Goal: Task Accomplishment & Management: Manage account settings

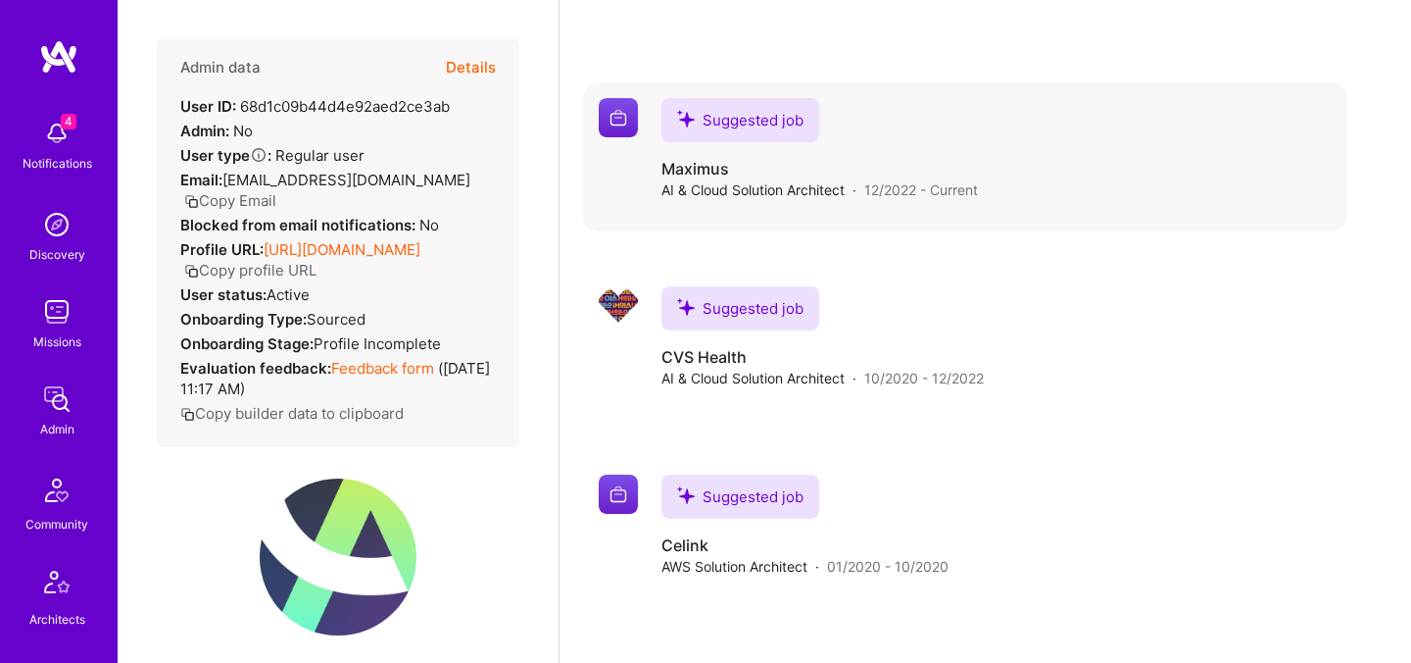
scroll to position [519, 0]
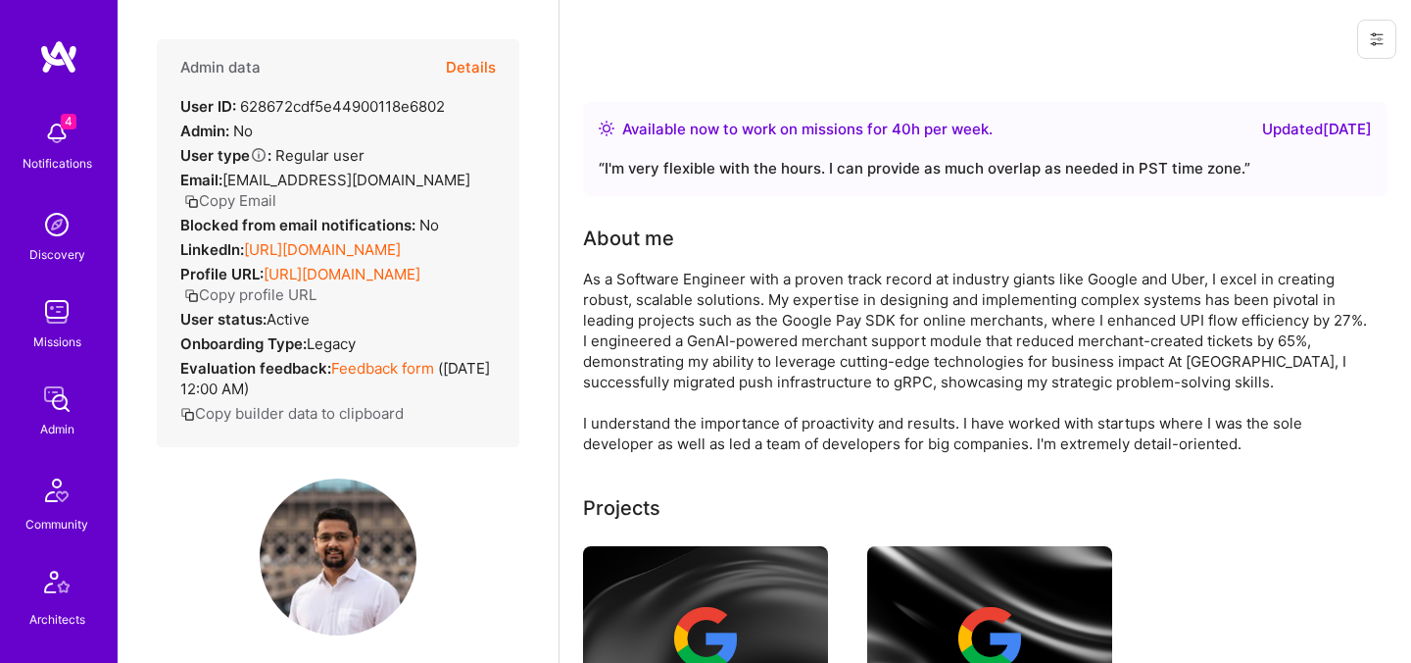
click at [467, 68] on button "Details" at bounding box center [471, 67] width 50 height 57
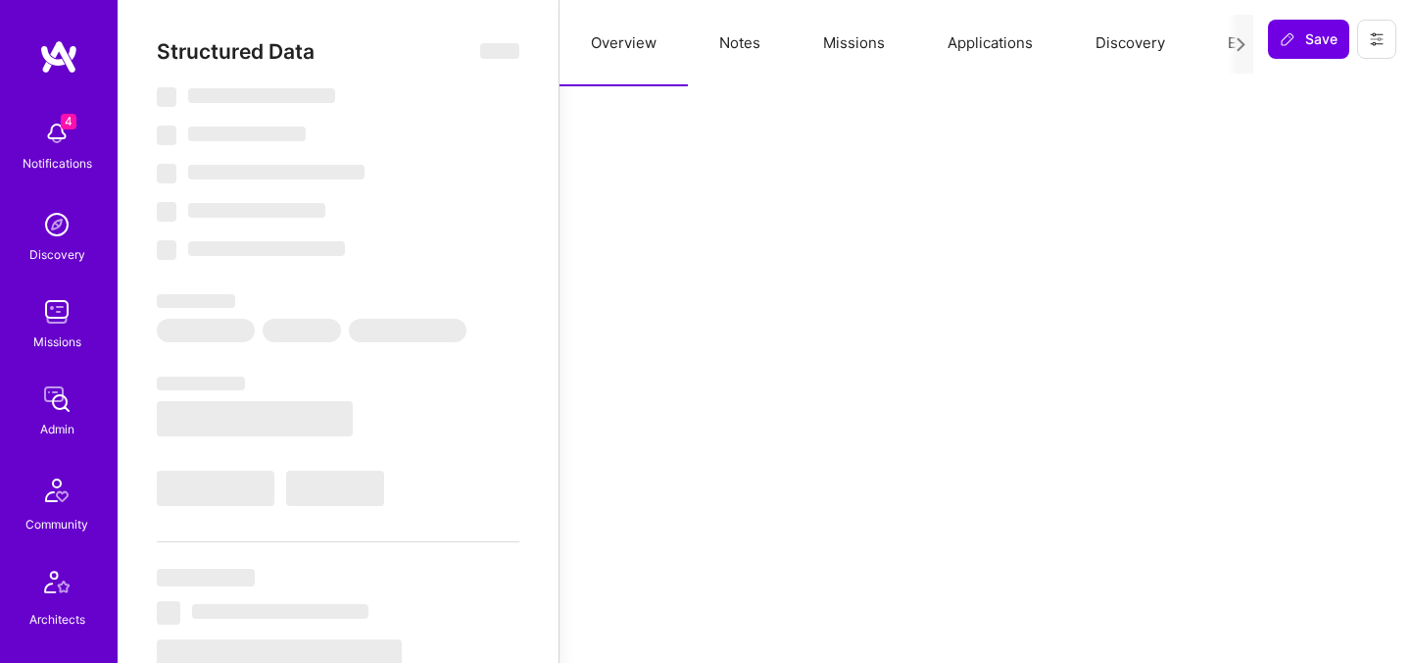
select select "Right Now"
select select "7"
select select "4"
select select "6"
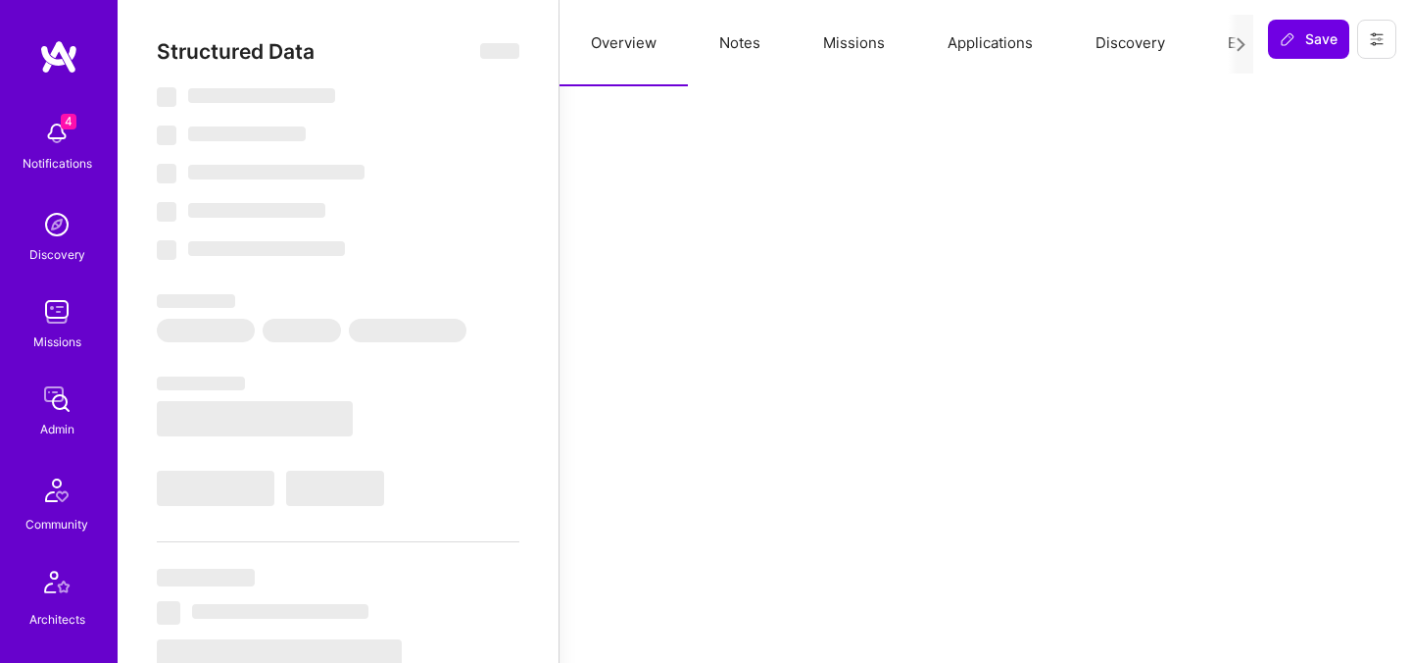
select select "US"
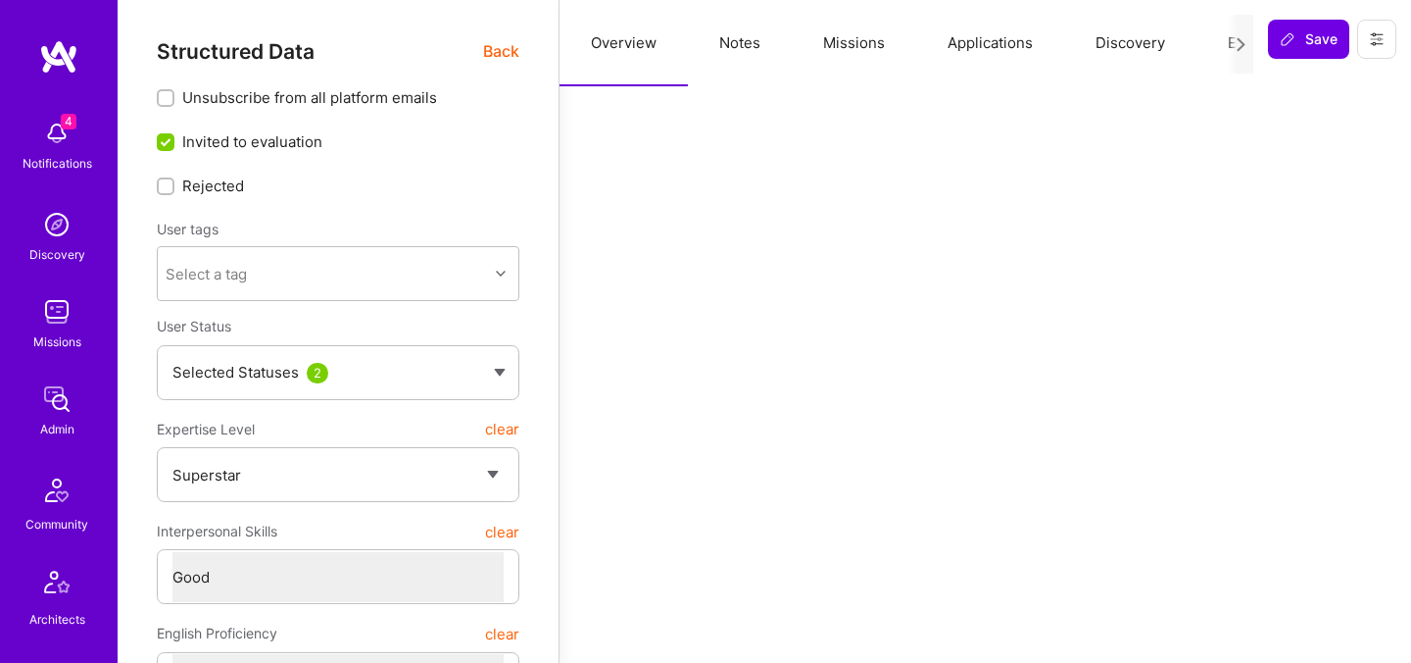
click at [1217, 48] on button "Evaluation" at bounding box center [1264, 43] width 134 height 86
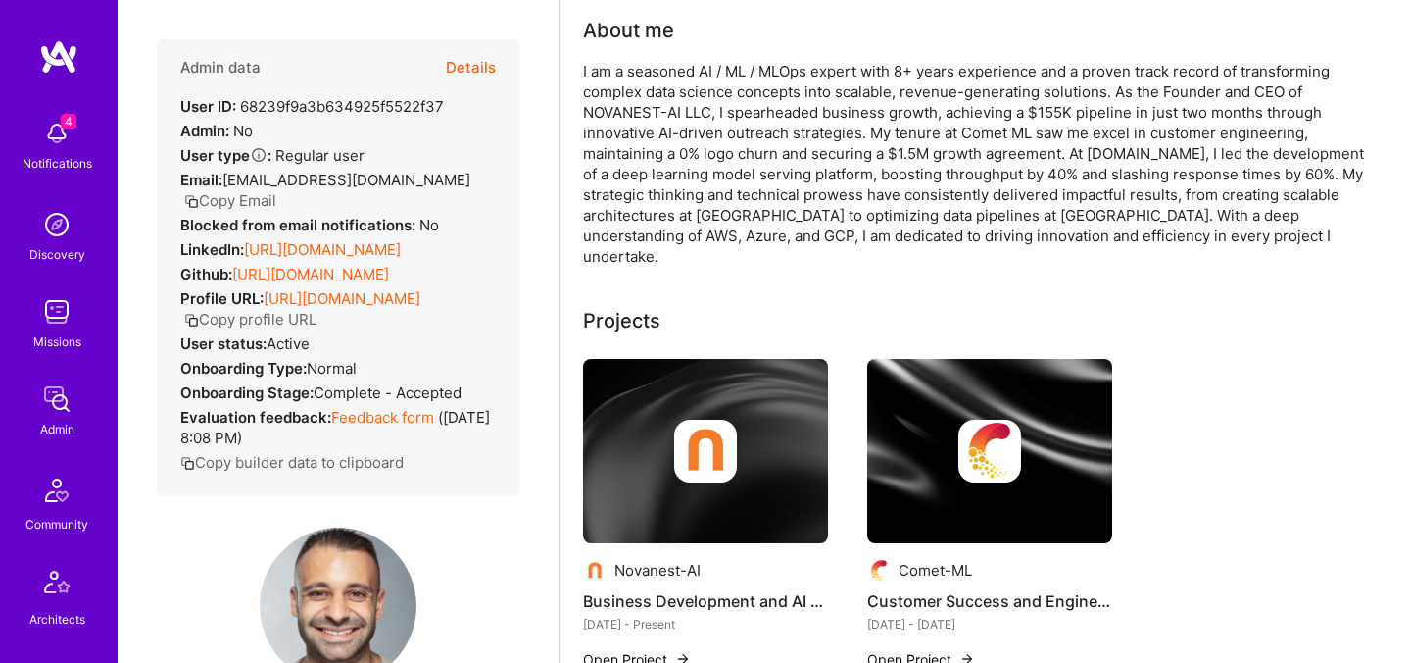
click at [481, 72] on button "Details" at bounding box center [471, 67] width 50 height 57
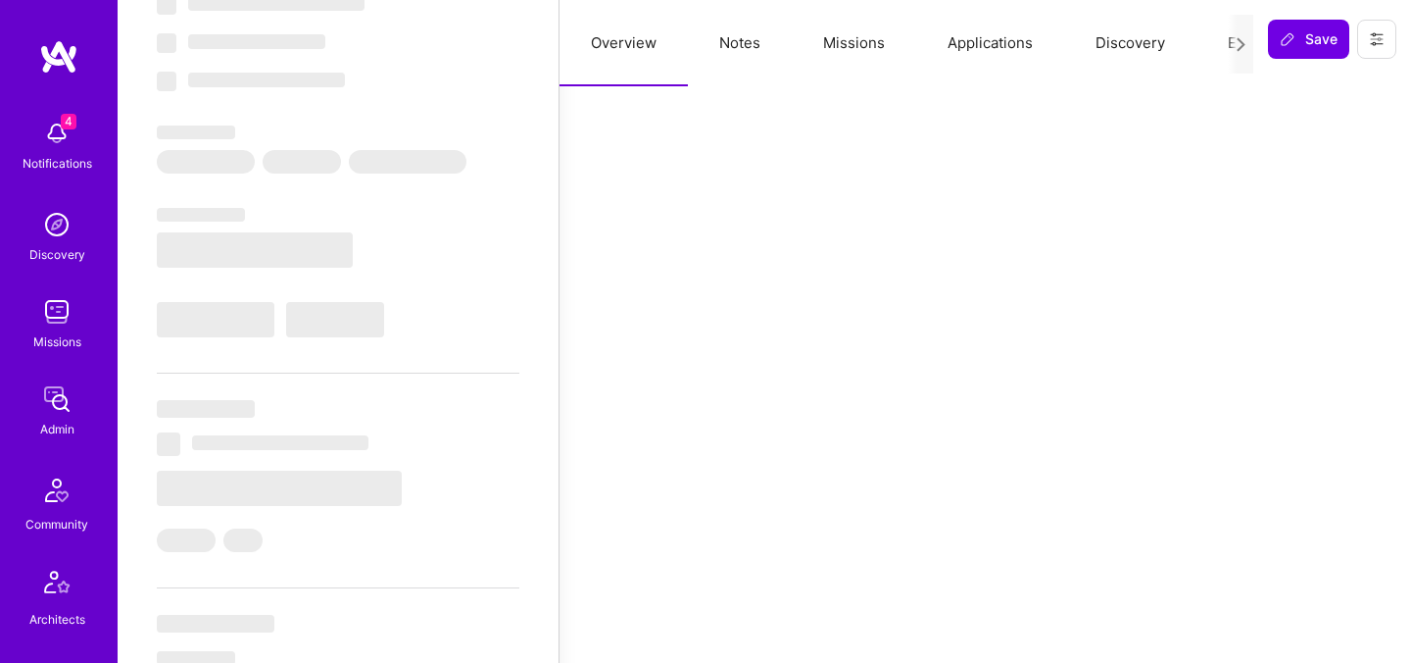
click at [1223, 31] on button "Evaluation" at bounding box center [1264, 43] width 134 height 86
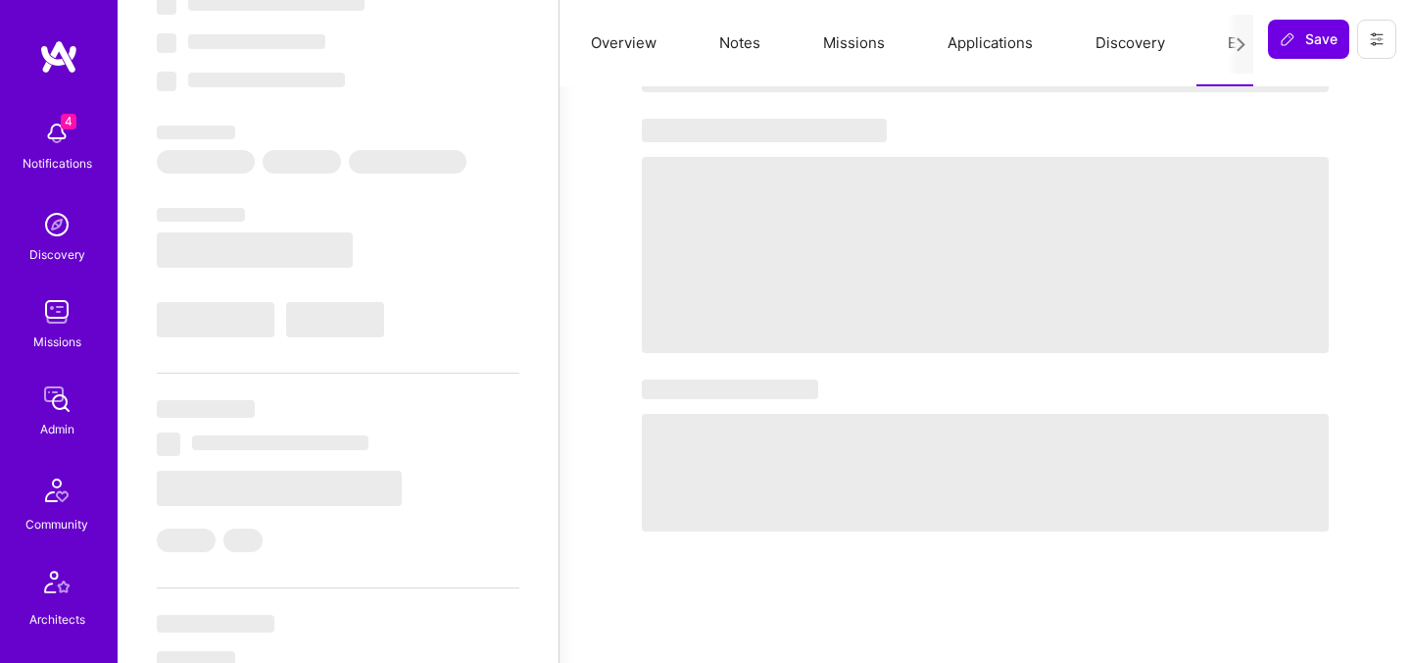
select select "Right Now"
select select "4"
select select "6"
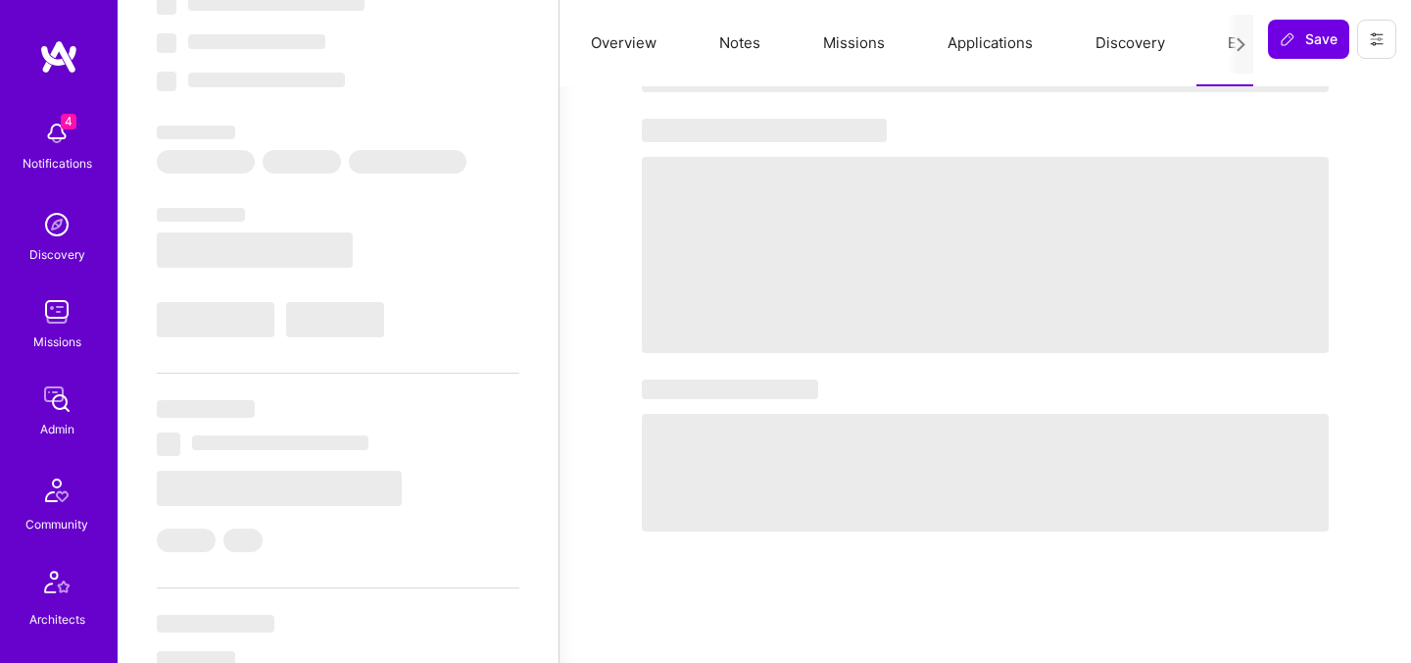
select select "US"
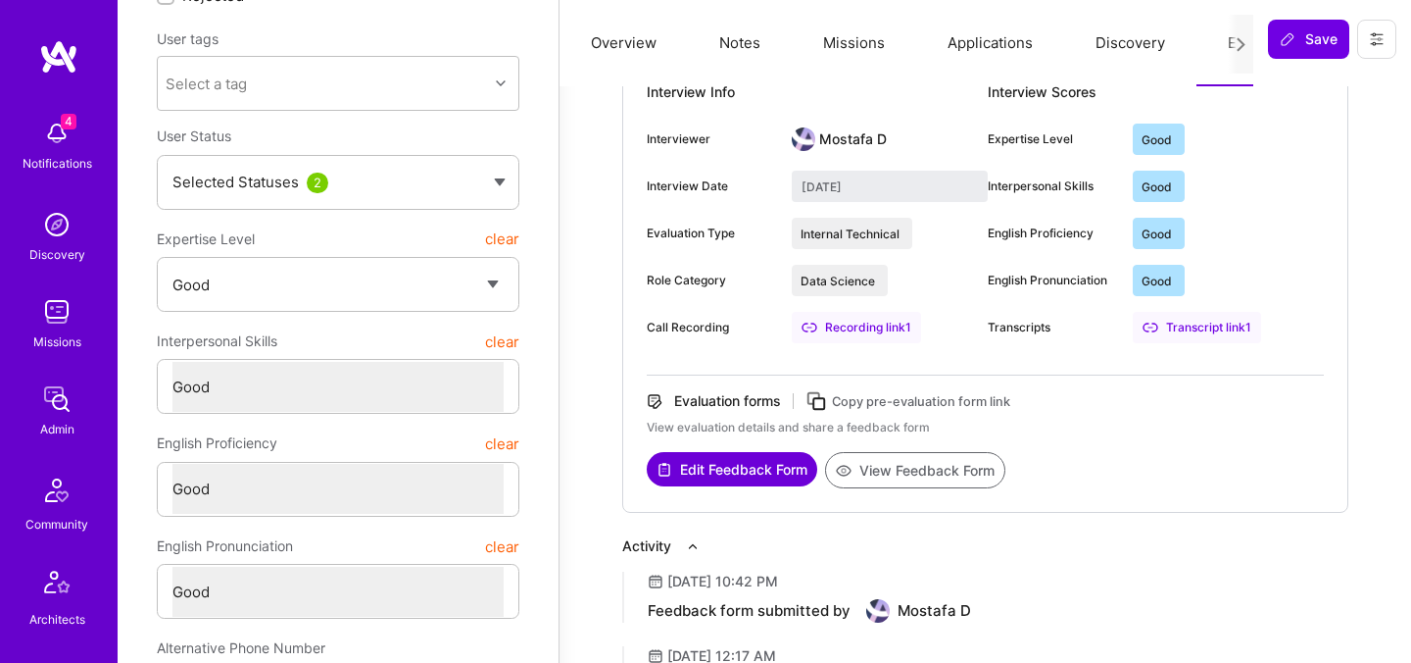
scroll to position [256, 0]
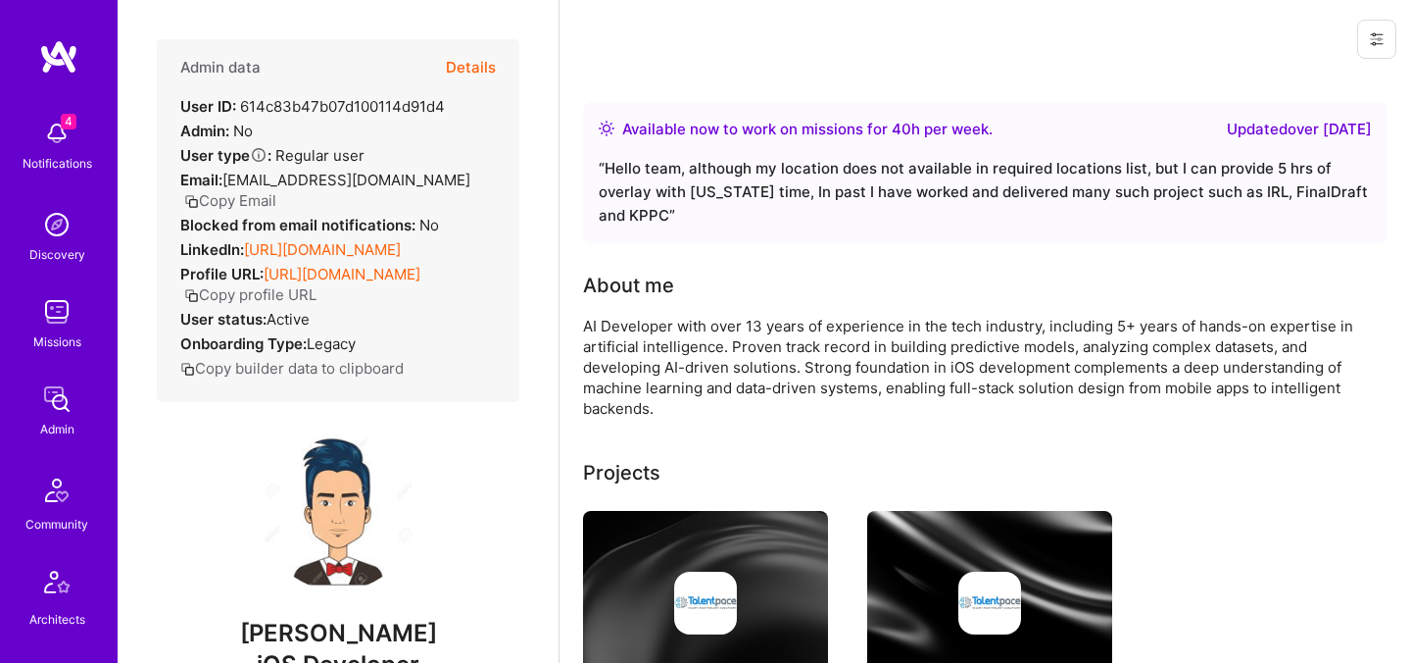
click at [475, 63] on button "Details" at bounding box center [471, 67] width 50 height 57
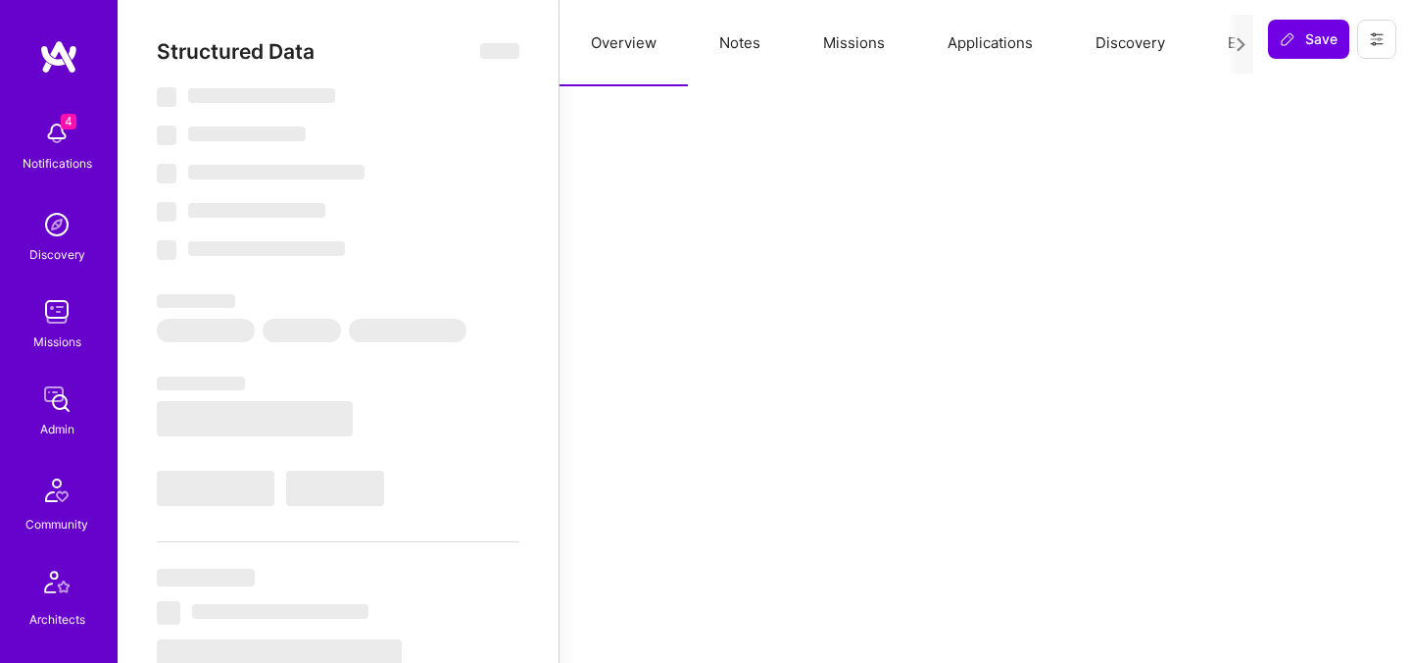
click at [1216, 31] on button "Evaluation" at bounding box center [1264, 43] width 134 height 86
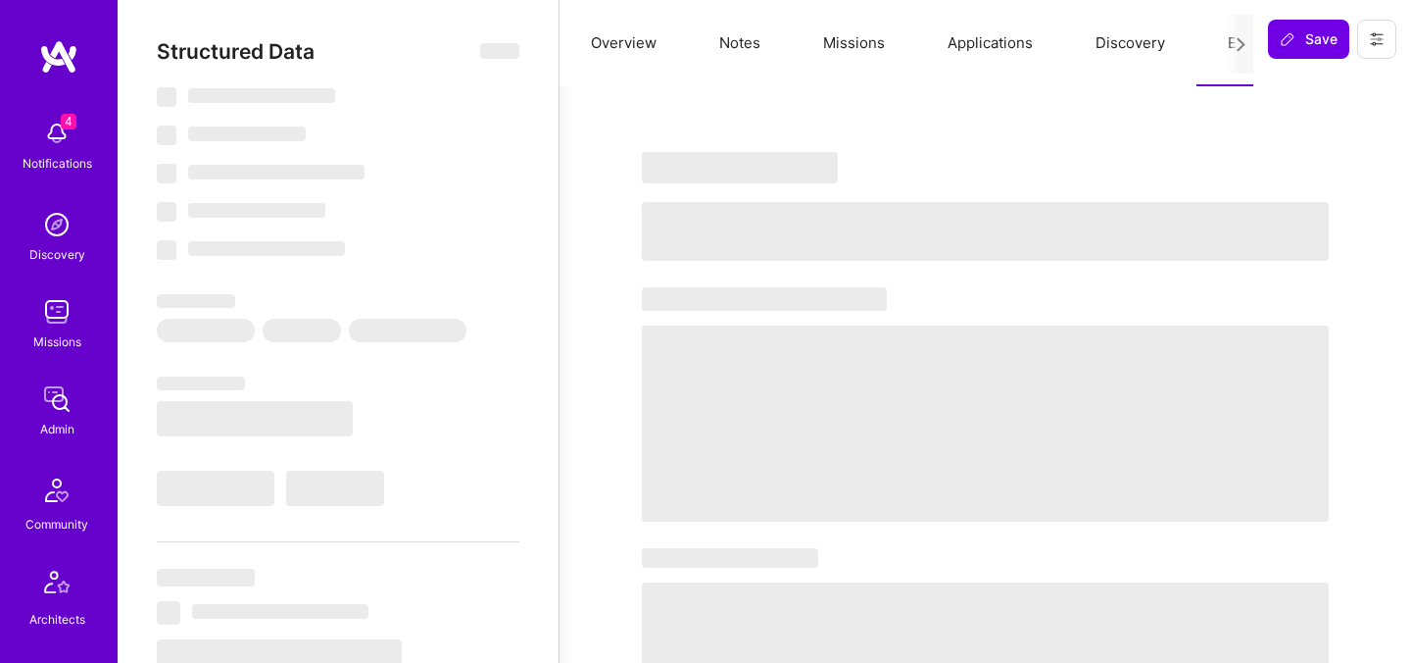
select select "Right Now"
select select "5"
select select "4"
select select "6"
select select "2"
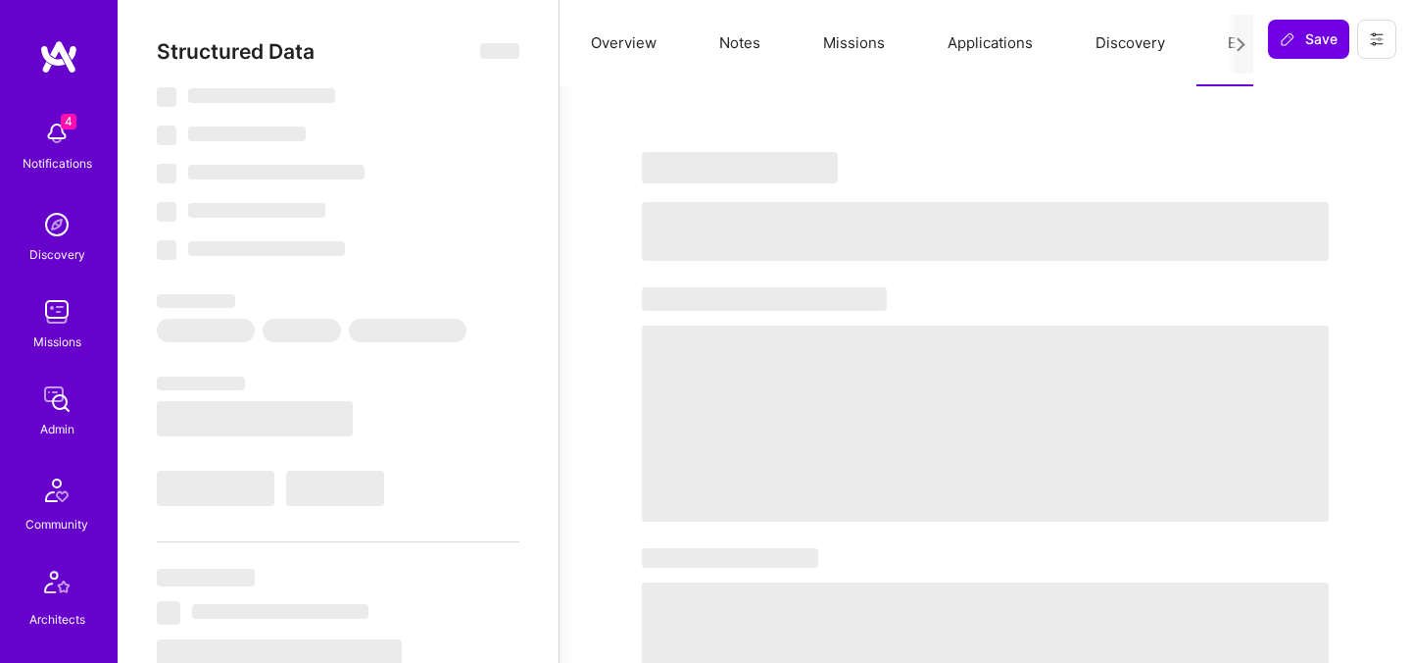
select select "IN"
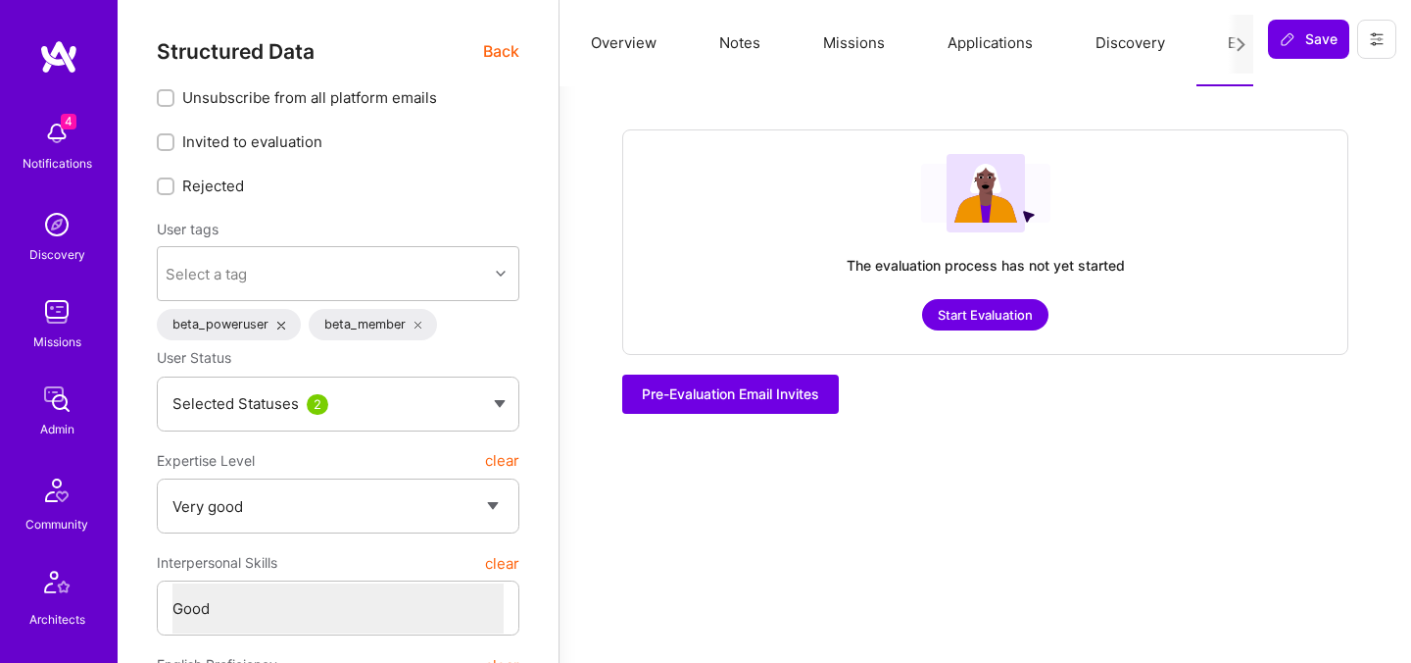
click at [875, 47] on button "Missions" at bounding box center [854, 43] width 124 height 86
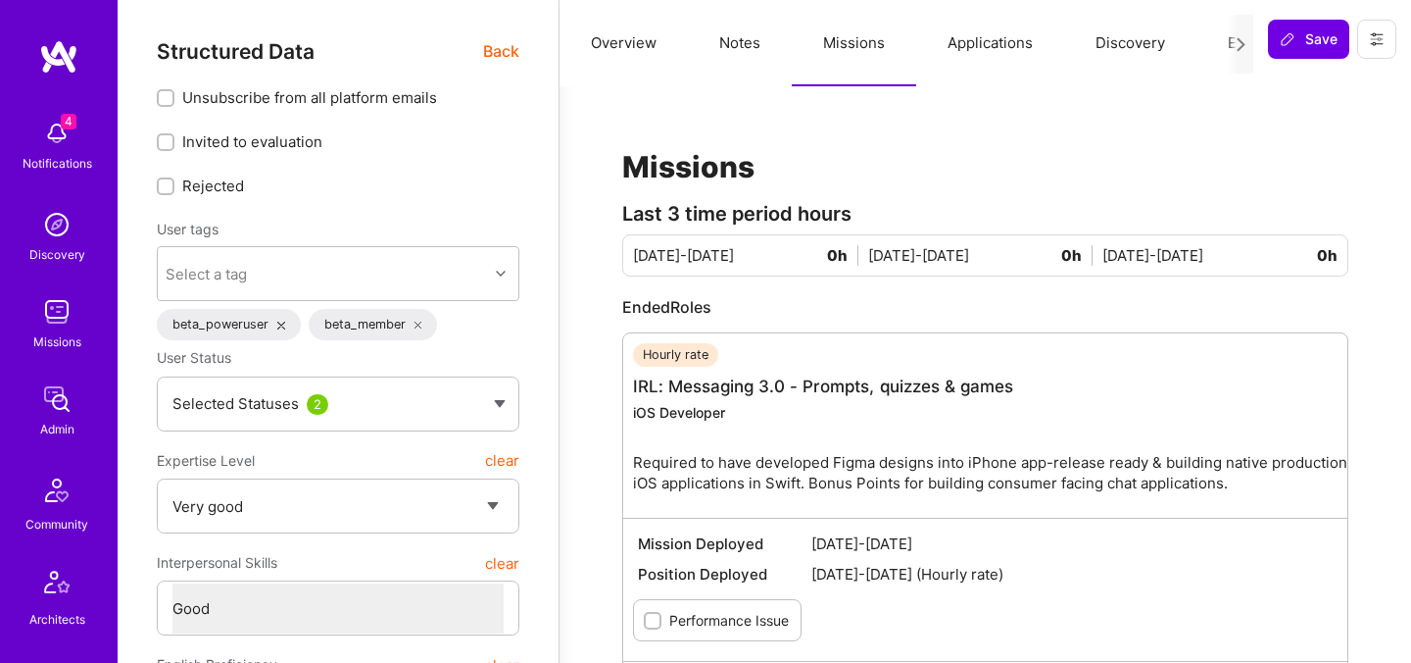
scroll to position [745, 0]
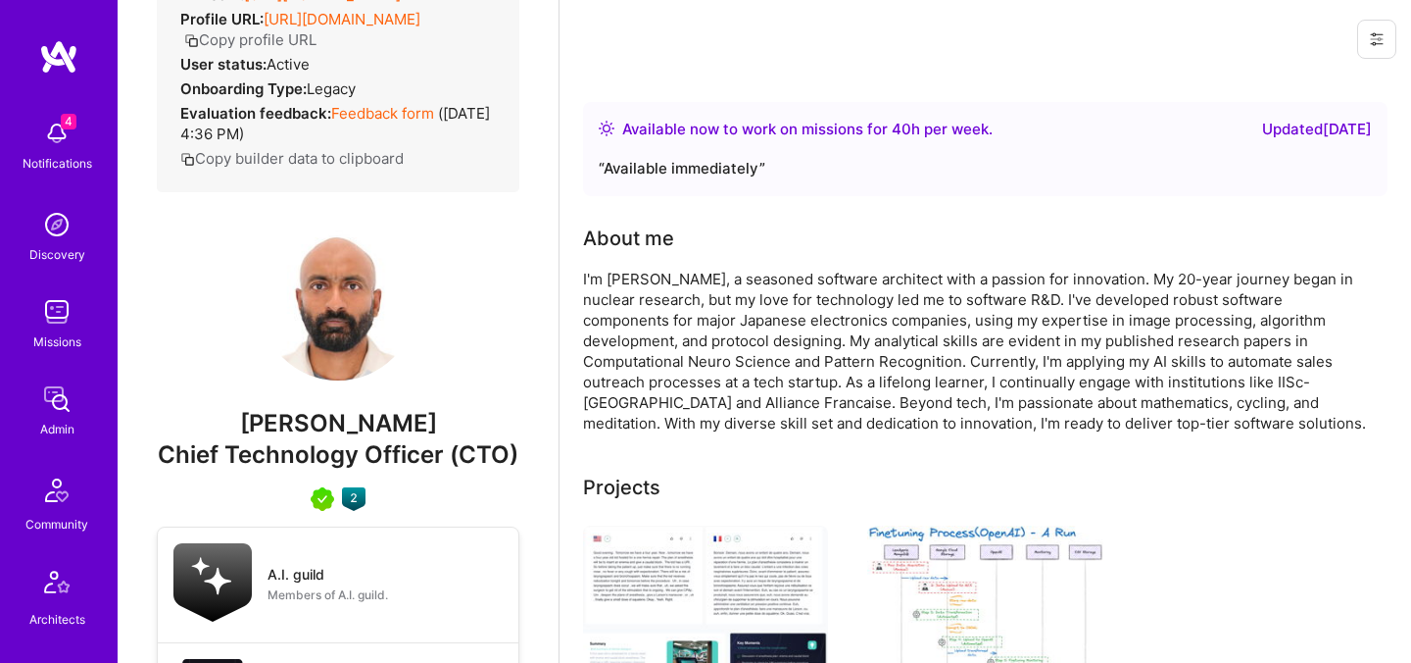
scroll to position [364, 0]
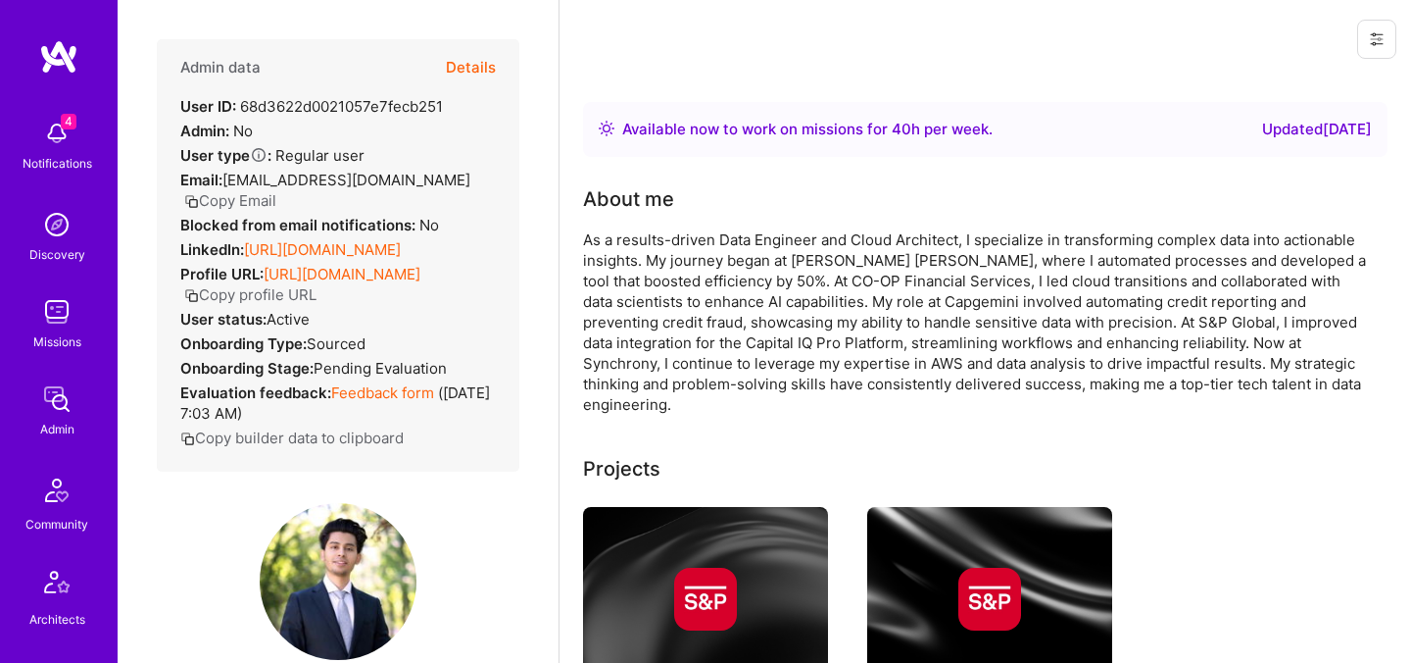
click at [463, 70] on button "Details" at bounding box center [471, 67] width 50 height 57
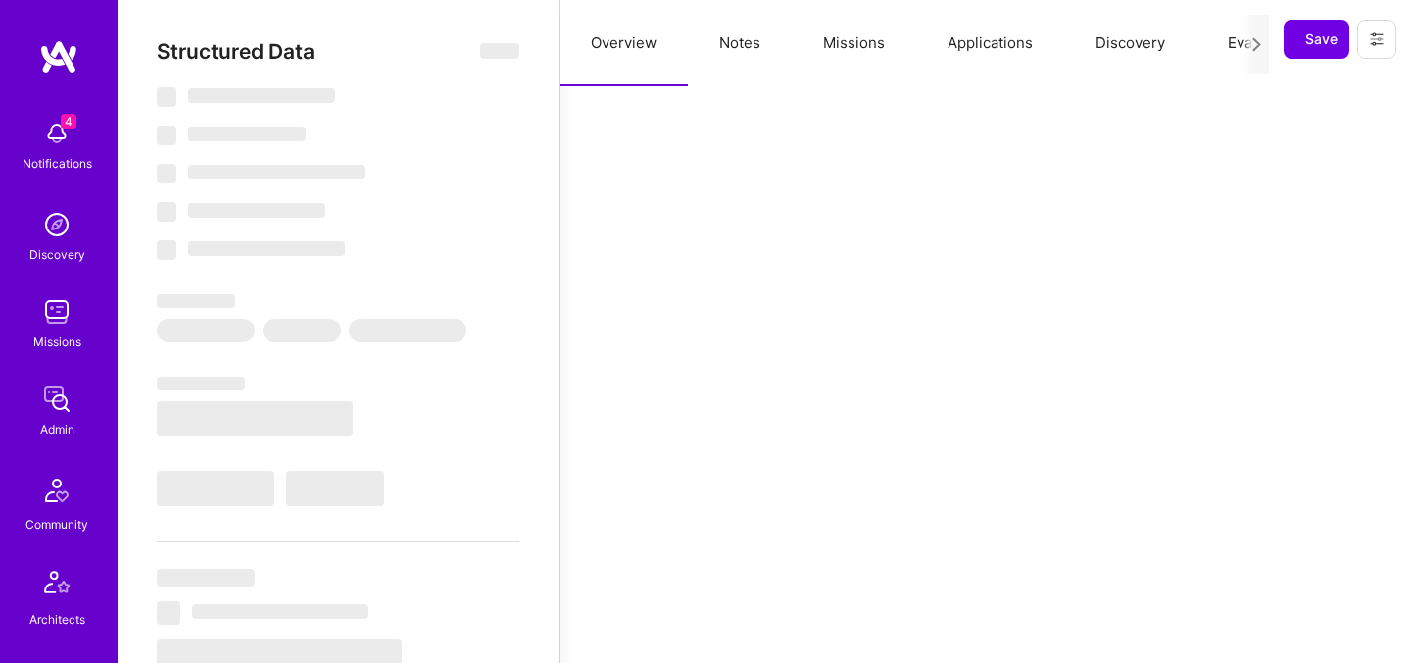
select select "Right Now"
select select "Verified"
select select "US"
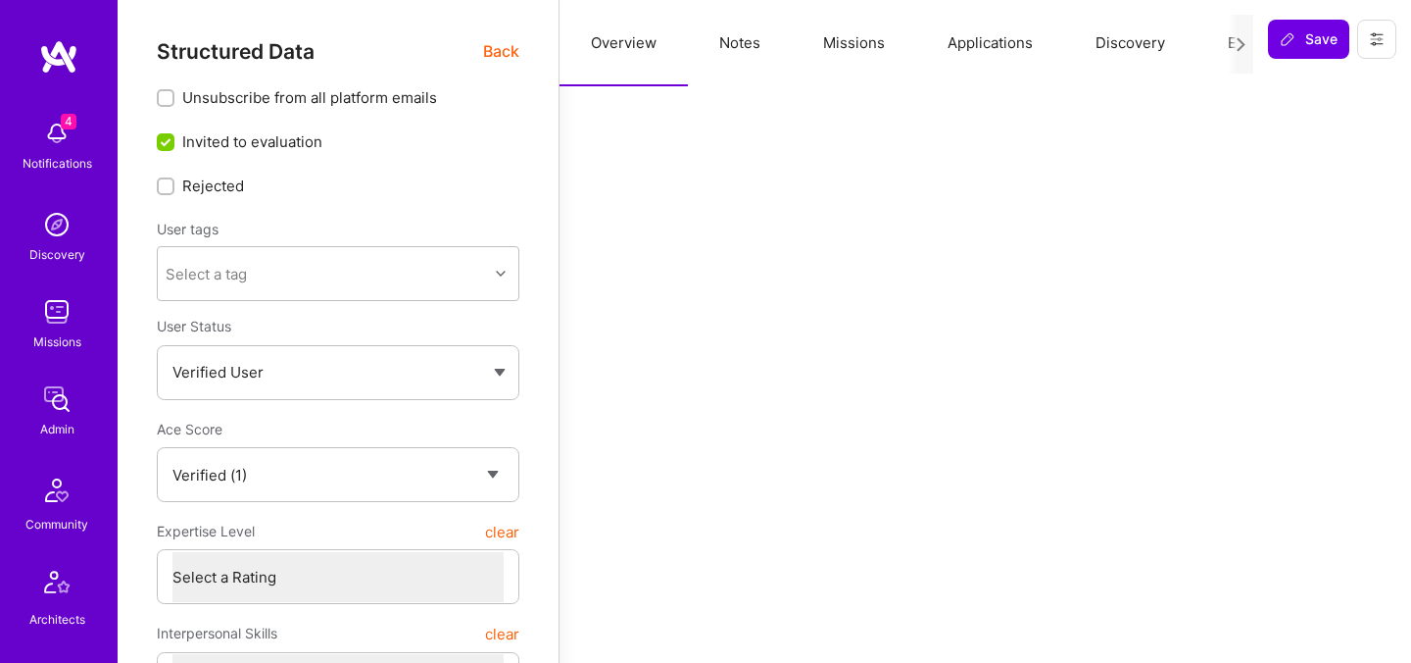
click at [1215, 49] on button "Evaluation" at bounding box center [1264, 43] width 134 height 86
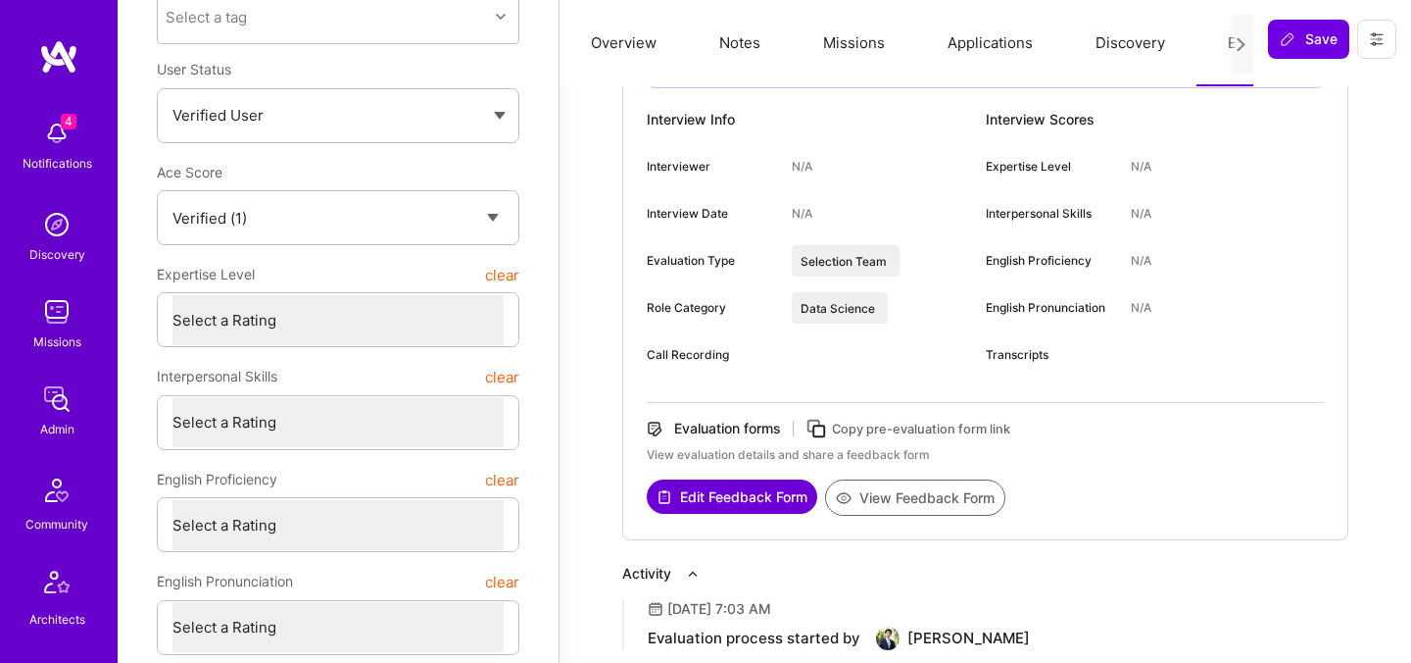
scroll to position [294, 0]
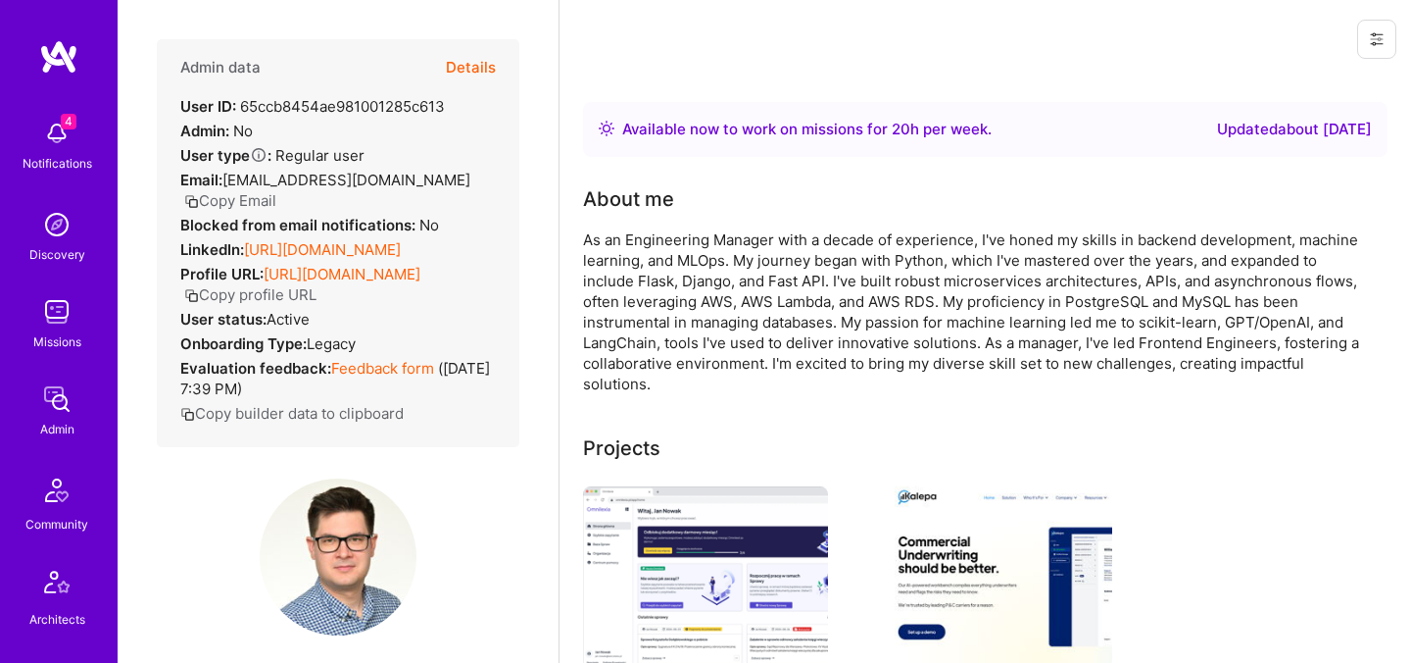
click at [464, 68] on button "Details" at bounding box center [471, 67] width 50 height 57
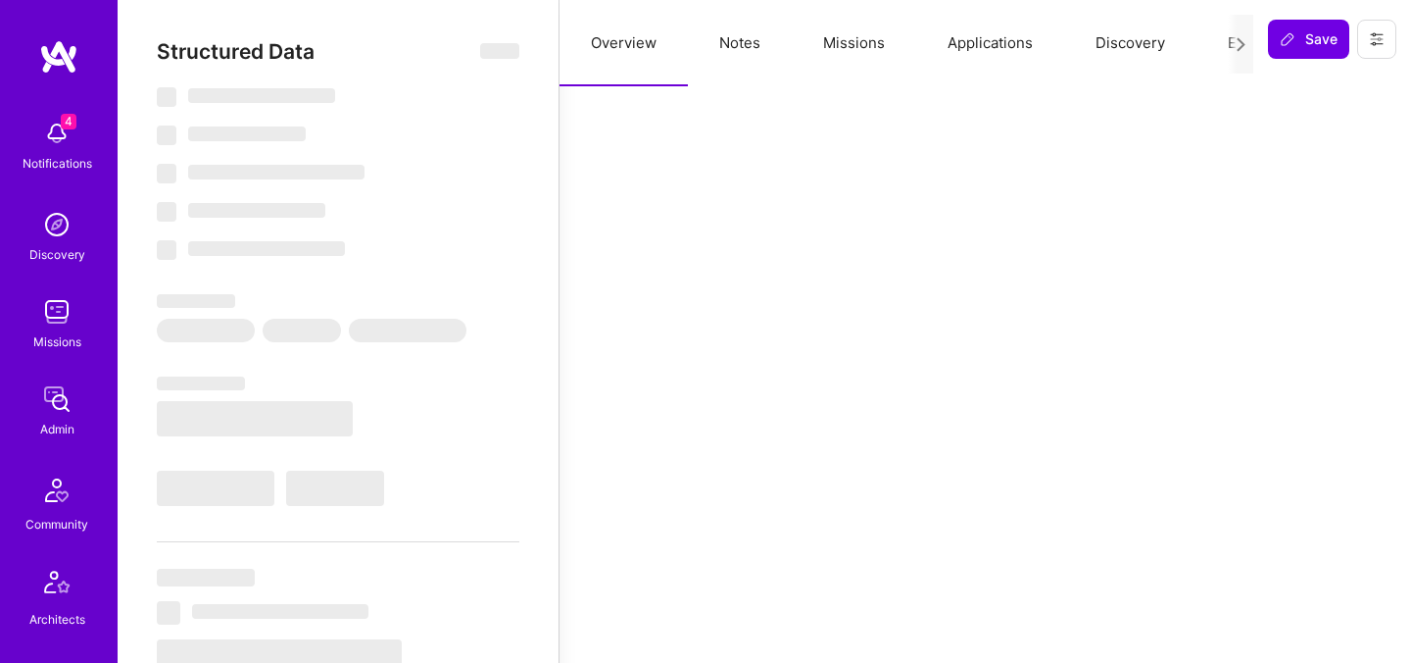
select select "Right Now"
select select "5"
select select "7"
select select "6"
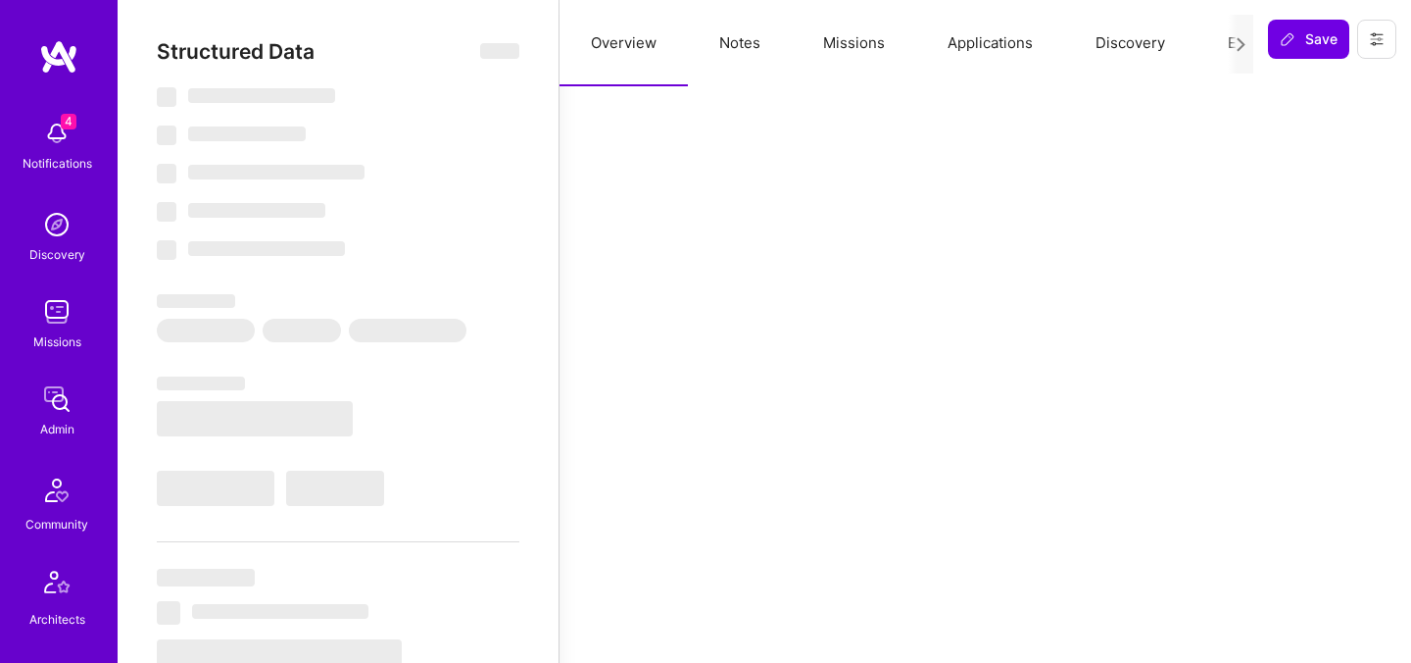
select select "PL"
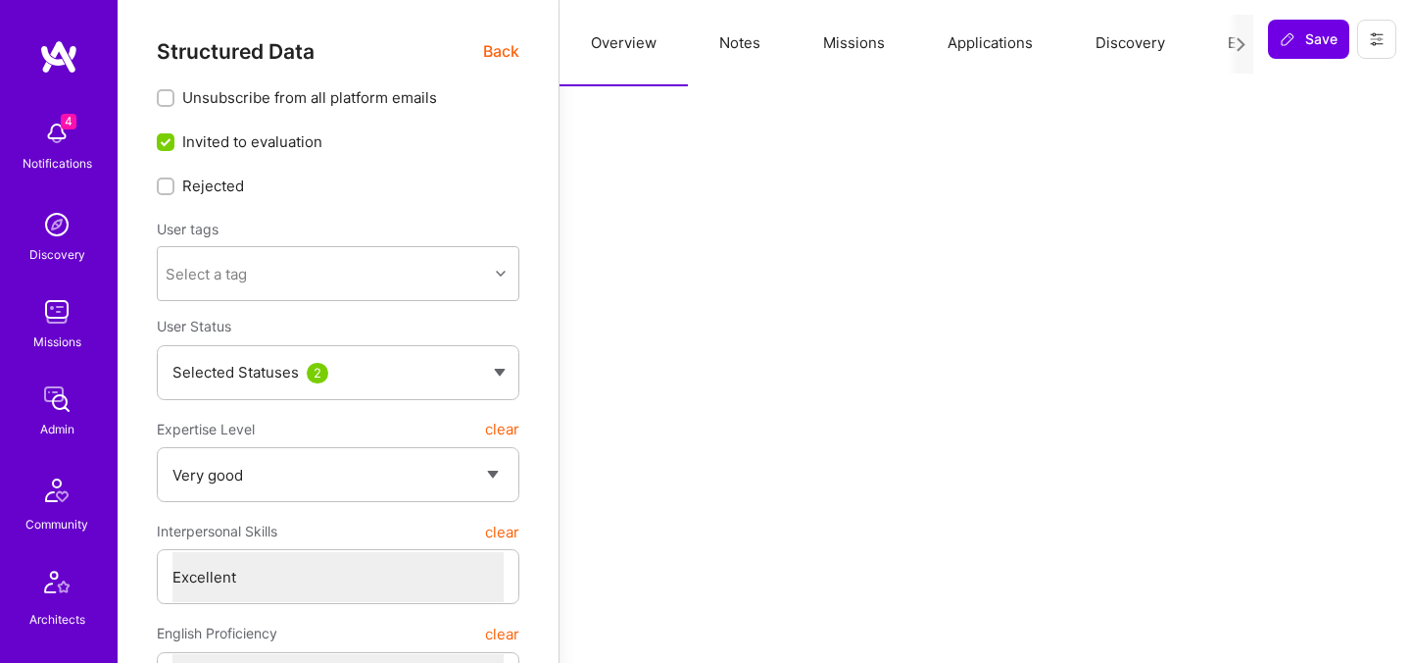
click at [1220, 45] on button "Evaluation" at bounding box center [1264, 43] width 134 height 86
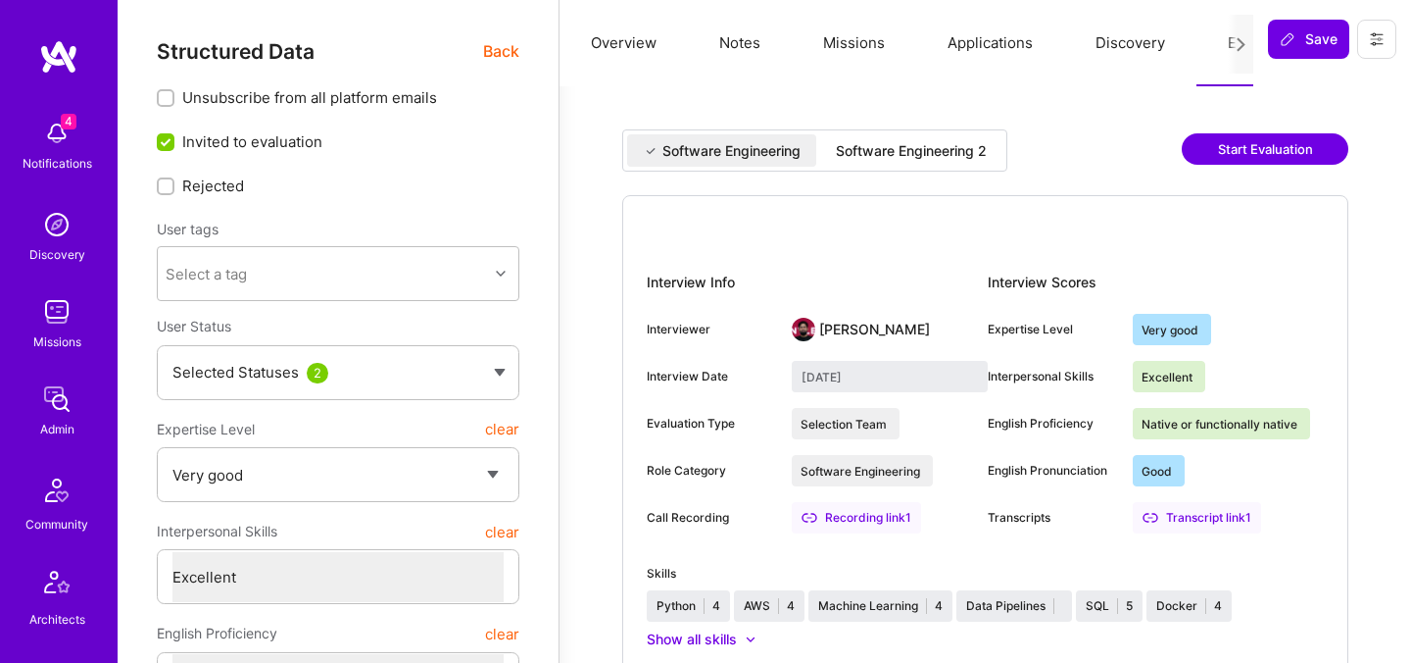
click at [947, 166] on div "Software Engineering 2" at bounding box center [911, 150] width 182 height 32
